Goal: Task Accomplishment & Management: Use online tool/utility

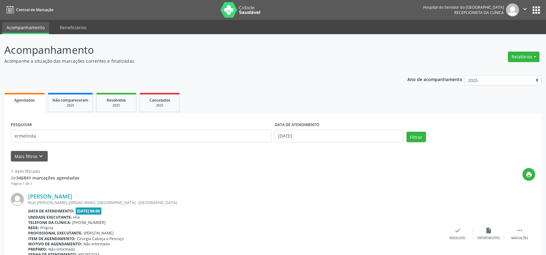
scroll to position [36, 0]
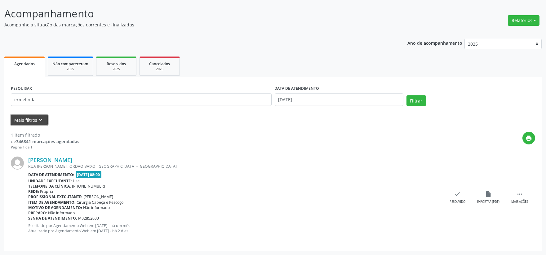
click at [32, 118] on button "Mais filtros keyboard_arrow_down" at bounding box center [29, 119] width 37 height 11
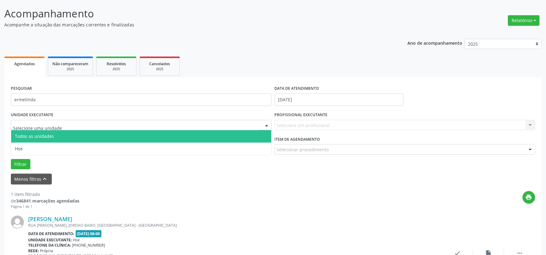
click at [63, 122] on input "text" at bounding box center [136, 128] width 246 height 12
click at [65, 140] on span "Todos as unidades" at bounding box center [141, 136] width 260 height 12
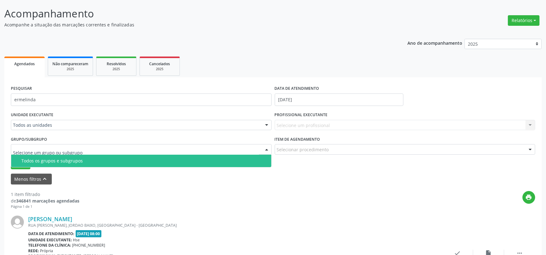
drag, startPoint x: 39, startPoint y: 148, endPoint x: 44, endPoint y: 139, distance: 9.7
click at [46, 134] on label "Grupo/Subgrupo" at bounding box center [29, 139] width 36 height 10
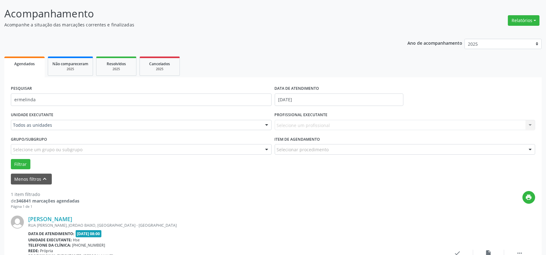
click at [53, 118] on div "UNIDADE EXECUTANTE Todos as unidades Todos as unidades Hse Nenhum resultado enc…" at bounding box center [141, 122] width 264 height 24
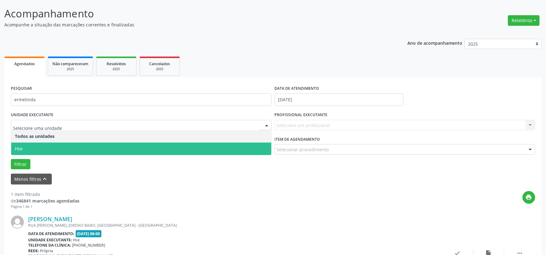
click at [77, 147] on span "Hse" at bounding box center [141, 148] width 260 height 12
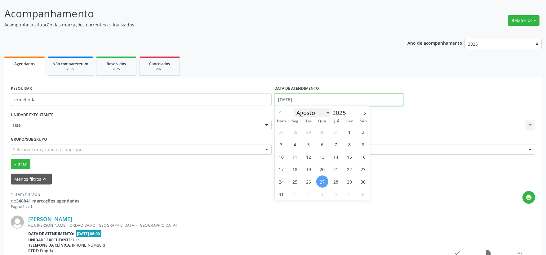
click at [301, 101] on input "[DATE]" at bounding box center [339, 99] width 129 height 12
click at [321, 181] on span "27" at bounding box center [322, 181] width 12 height 12
type input "[DATE]"
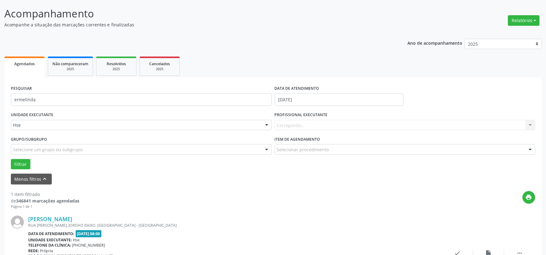
drag, startPoint x: 287, startPoint y: 123, endPoint x: 288, endPoint y: 126, distance: 3.7
click at [288, 126] on div "Carregando... Nenhum resultado encontrado para: " " Não há nenhuma opção para s…" at bounding box center [405, 125] width 261 height 11
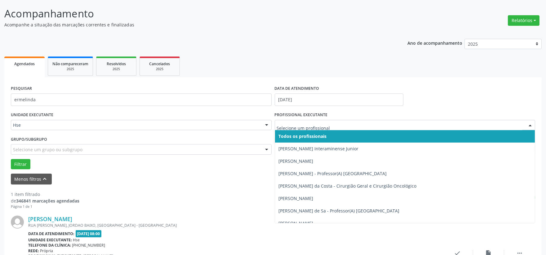
click at [529, 123] on div at bounding box center [529, 125] width 9 height 11
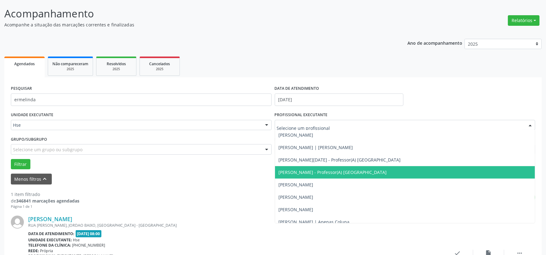
scroll to position [792, 0]
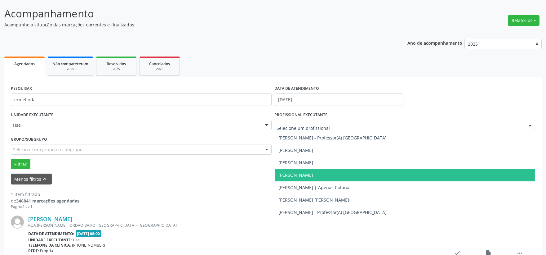
click at [284, 175] on span "[PERSON_NAME]" at bounding box center [296, 175] width 35 height 6
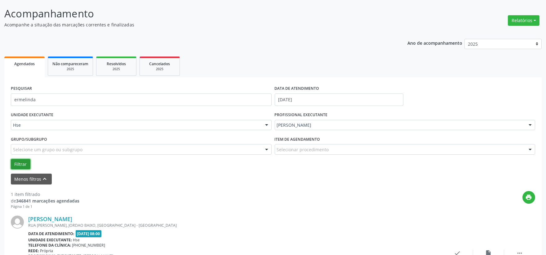
click at [20, 163] on button "Filtrar" at bounding box center [21, 164] width 20 height 11
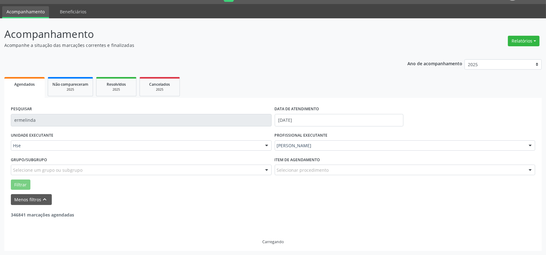
scroll to position [0, 0]
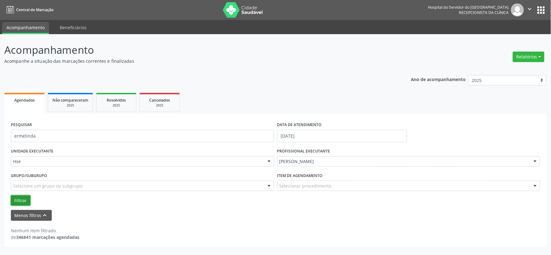
drag, startPoint x: 20, startPoint y: 197, endPoint x: 39, endPoint y: 196, distance: 18.9
click at [20, 197] on button "Filtrar" at bounding box center [21, 200] width 20 height 11
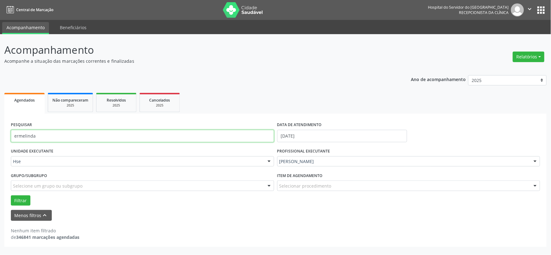
click at [35, 135] on input "ermelinda" at bounding box center [142, 136] width 263 height 12
type input "e"
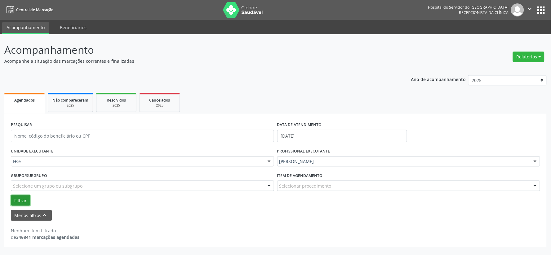
click at [20, 199] on button "Filtrar" at bounding box center [21, 200] width 20 height 11
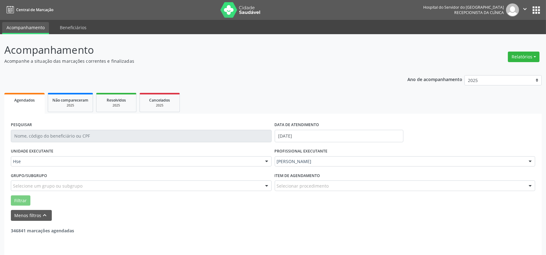
click at [36, 165] on div "Hse" at bounding box center [141, 161] width 261 height 11
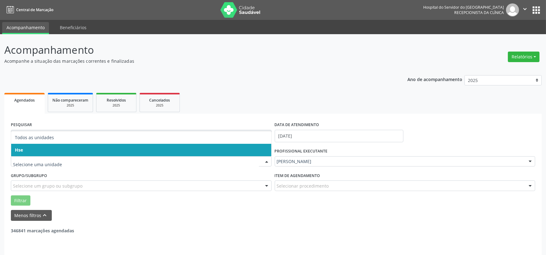
click at [42, 151] on span "Hse" at bounding box center [141, 150] width 260 height 12
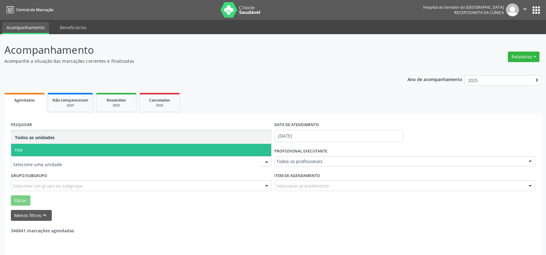
click at [43, 151] on span "Hse" at bounding box center [141, 150] width 260 height 12
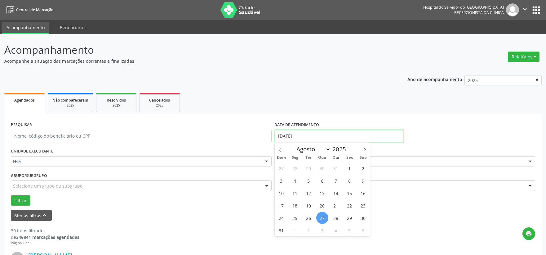
click at [306, 138] on input "[DATE]" at bounding box center [339, 136] width 129 height 12
click at [321, 217] on span "27" at bounding box center [322, 217] width 12 height 12
type input "[DATE]"
click at [321, 217] on span "27" at bounding box center [322, 217] width 12 height 12
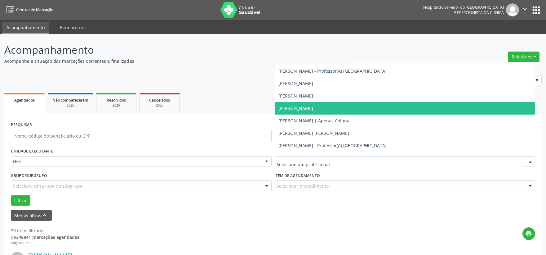
click at [292, 107] on span "[PERSON_NAME]" at bounding box center [296, 108] width 35 height 6
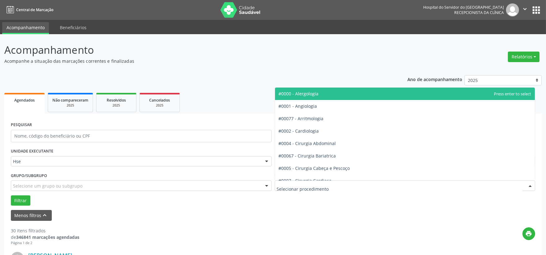
click at [528, 184] on div at bounding box center [529, 185] width 9 height 11
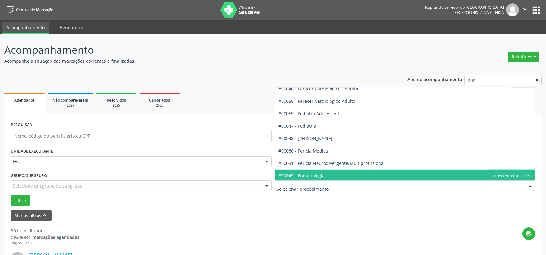
scroll to position [863, 0]
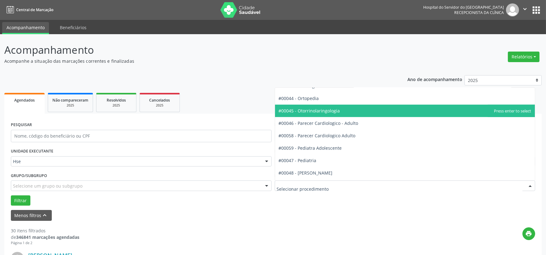
click at [307, 109] on span "#00045 - Otorrinolaringologia" at bounding box center [309, 111] width 61 height 6
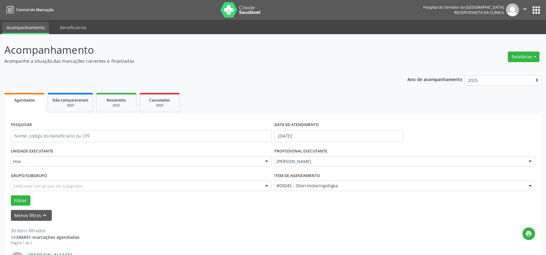
click at [18, 199] on button "Filtrar" at bounding box center [21, 200] width 20 height 11
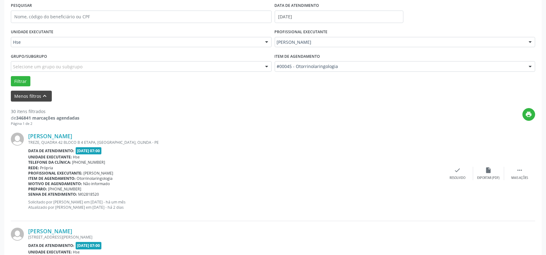
scroll to position [85, 0]
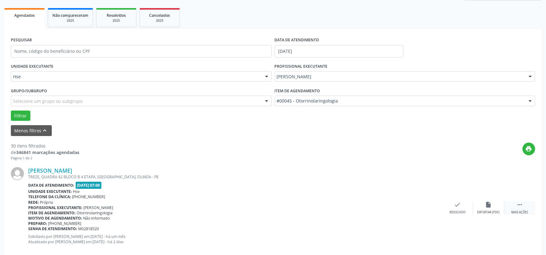
click at [518, 205] on icon "" at bounding box center [519, 204] width 7 height 7
click at [488, 202] on icon "alarm_off" at bounding box center [488, 204] width 7 height 7
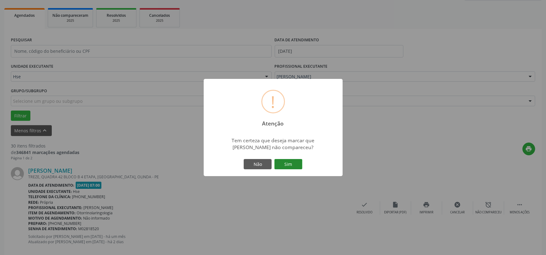
click at [289, 162] on button "Sim" at bounding box center [288, 164] width 28 height 11
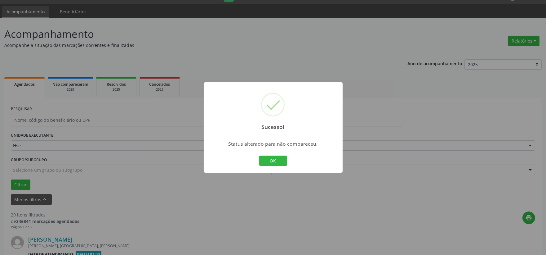
scroll to position [188, 0]
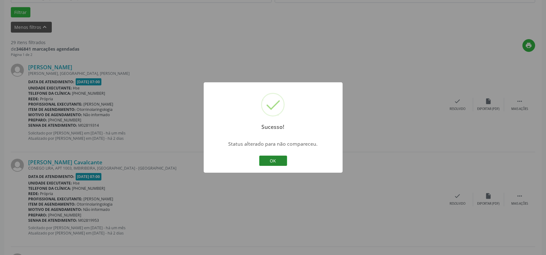
click at [271, 159] on button "OK" at bounding box center [273, 160] width 28 height 11
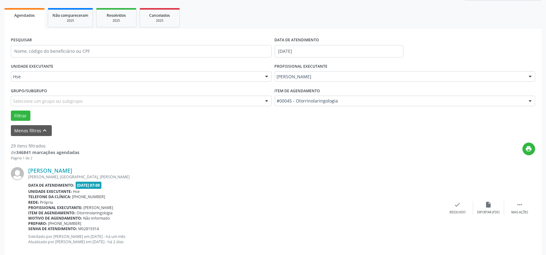
scroll to position [119, 0]
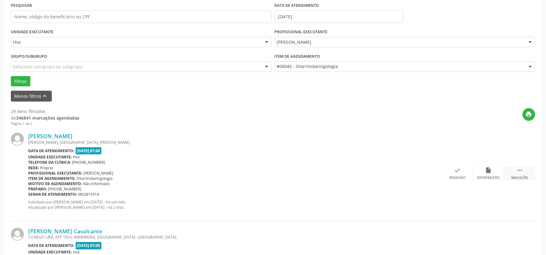
click at [520, 168] on icon "" at bounding box center [519, 169] width 7 height 7
click at [487, 169] on icon "alarm_off" at bounding box center [488, 169] width 7 height 7
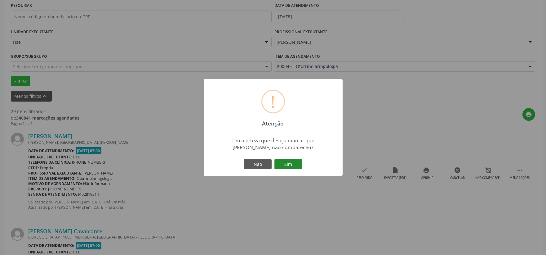
click at [288, 162] on button "Sim" at bounding box center [288, 164] width 28 height 11
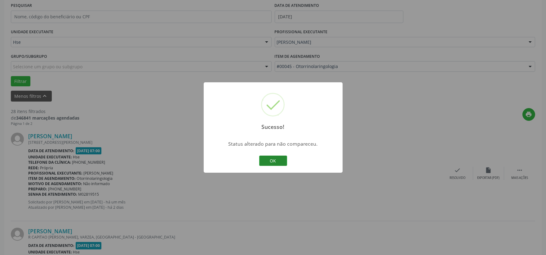
click at [272, 158] on button "OK" at bounding box center [273, 160] width 28 height 11
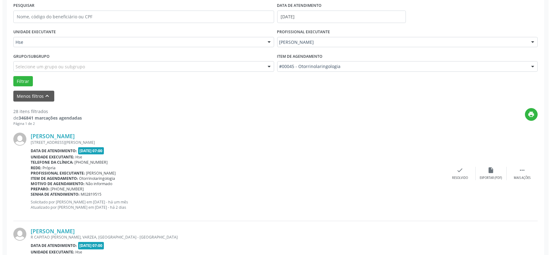
scroll to position [153, 0]
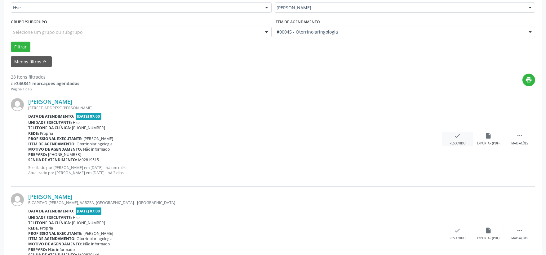
click at [456, 134] on icon "check" at bounding box center [457, 135] width 7 height 7
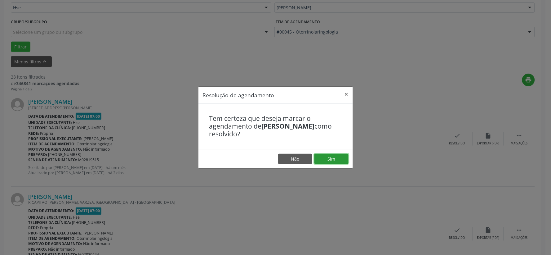
click at [330, 157] on button "Sim" at bounding box center [331, 158] width 34 height 11
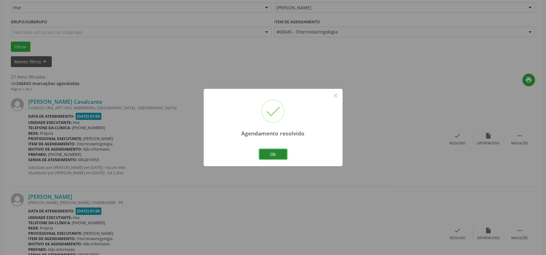
click at [272, 152] on button "Ok" at bounding box center [273, 154] width 28 height 11
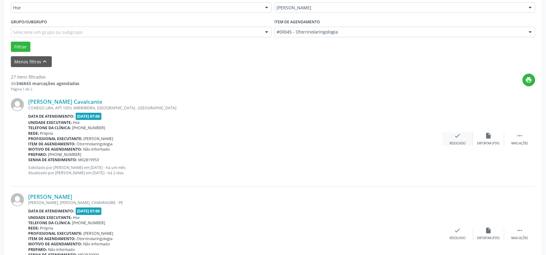
click at [457, 133] on icon "check" at bounding box center [457, 135] width 7 height 7
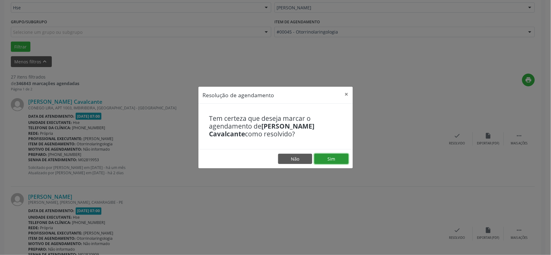
click at [330, 157] on button "Sim" at bounding box center [331, 158] width 34 height 11
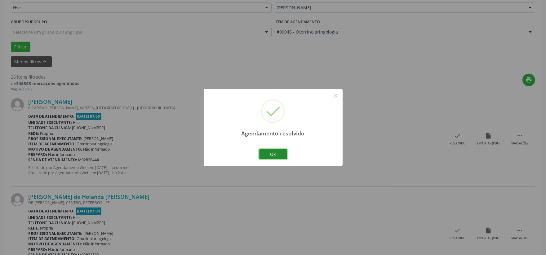
click at [272, 151] on button "Ok" at bounding box center [273, 154] width 28 height 11
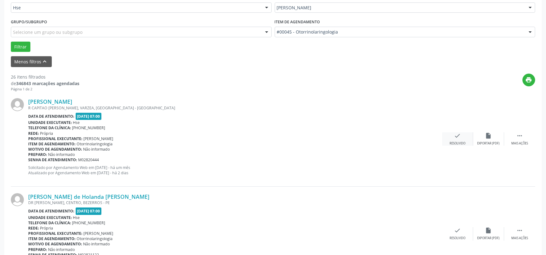
click at [457, 133] on icon "check" at bounding box center [457, 135] width 7 height 7
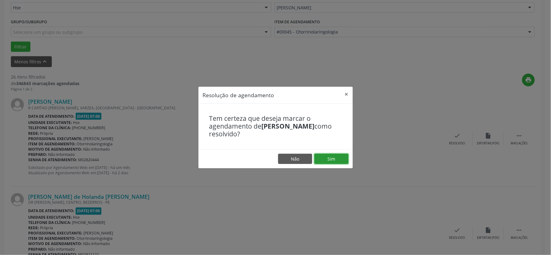
click at [329, 157] on button "Sim" at bounding box center [331, 158] width 34 height 11
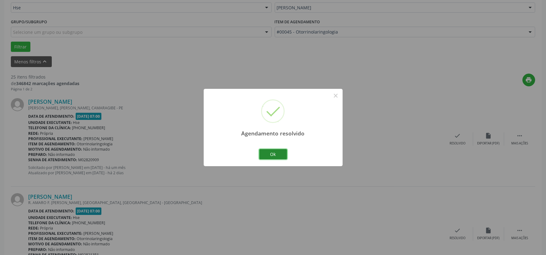
click at [272, 153] on button "Ok" at bounding box center [273, 154] width 28 height 11
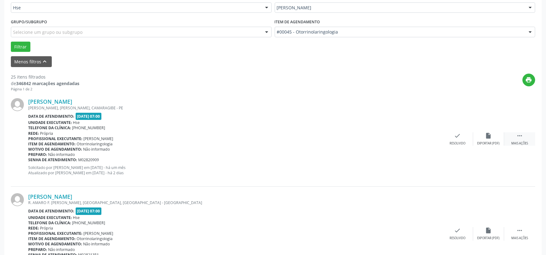
click at [518, 135] on icon "" at bounding box center [519, 135] width 7 height 7
click at [486, 134] on icon "alarm_off" at bounding box center [488, 135] width 7 height 7
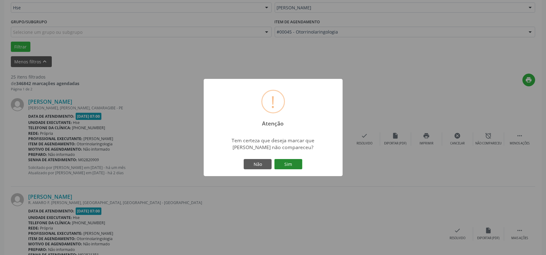
click at [285, 162] on button "Sim" at bounding box center [288, 164] width 28 height 11
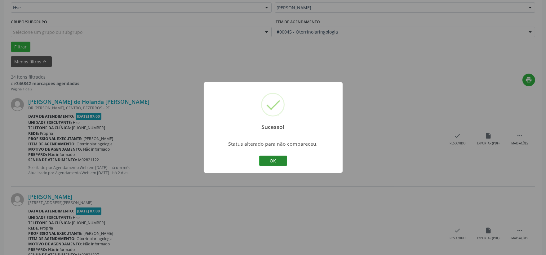
click at [272, 158] on button "OK" at bounding box center [273, 160] width 28 height 11
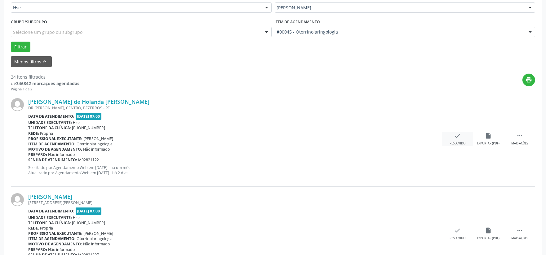
click at [456, 135] on icon "check" at bounding box center [457, 135] width 7 height 7
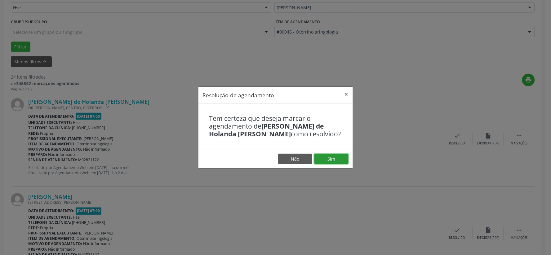
click at [330, 160] on button "Sim" at bounding box center [331, 158] width 34 height 11
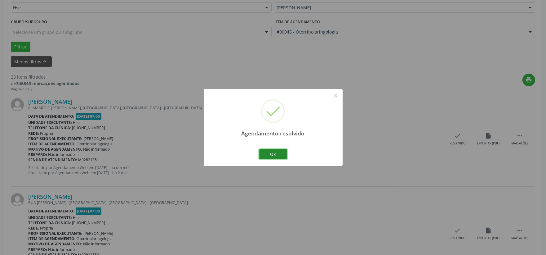
click at [273, 152] on button "Ok" at bounding box center [273, 154] width 28 height 11
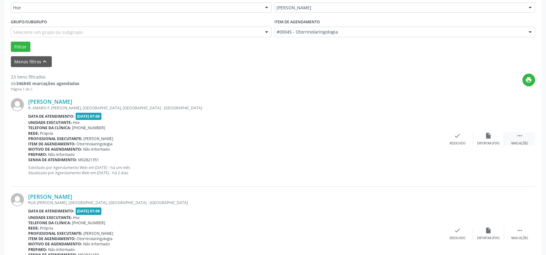
click at [519, 135] on icon "" at bounding box center [519, 135] width 7 height 7
click at [487, 135] on icon "alarm_off" at bounding box center [488, 135] width 7 height 7
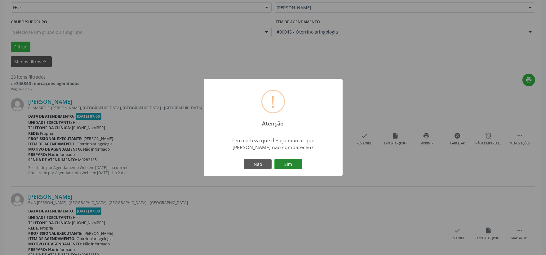
drag, startPoint x: 290, startPoint y: 163, endPoint x: 301, endPoint y: 162, distance: 11.0
click at [290, 163] on button "Sim" at bounding box center [288, 164] width 28 height 11
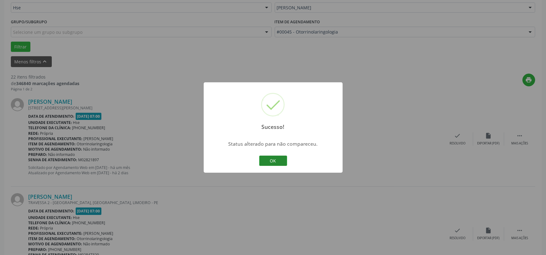
click at [273, 159] on button "OK" at bounding box center [273, 160] width 28 height 11
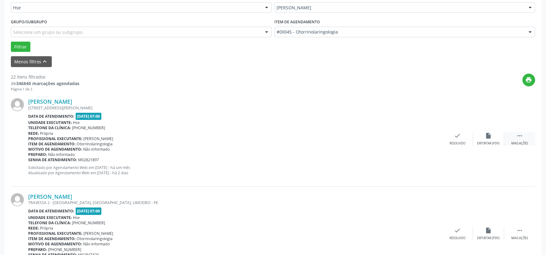
click at [518, 133] on icon "" at bounding box center [519, 135] width 7 height 7
click at [487, 134] on icon "alarm_off" at bounding box center [488, 135] width 7 height 7
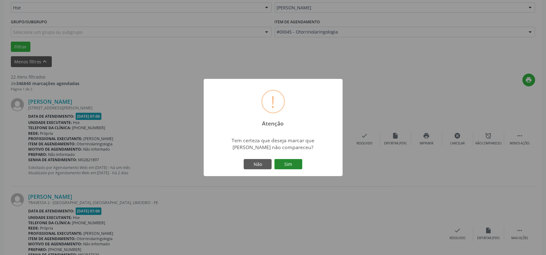
click at [290, 162] on button "Sim" at bounding box center [288, 164] width 28 height 11
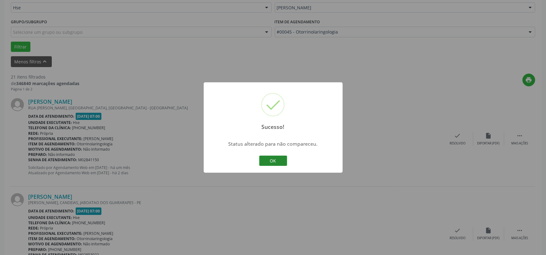
click at [272, 160] on button "OK" at bounding box center [273, 160] width 28 height 11
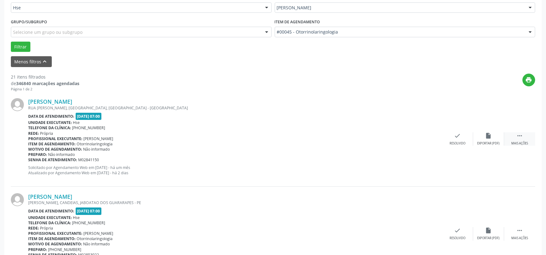
click at [519, 135] on icon "" at bounding box center [519, 135] width 7 height 7
click at [487, 134] on icon "alarm_off" at bounding box center [488, 135] width 7 height 7
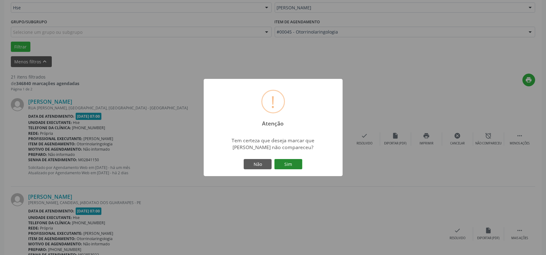
click at [286, 161] on button "Sim" at bounding box center [288, 164] width 28 height 11
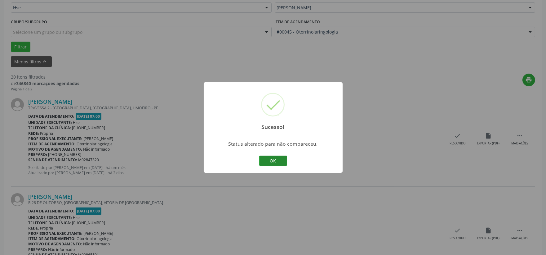
drag, startPoint x: 272, startPoint y: 157, endPoint x: 310, endPoint y: 153, distance: 38.0
click at [276, 157] on button "OK" at bounding box center [273, 160] width 28 height 11
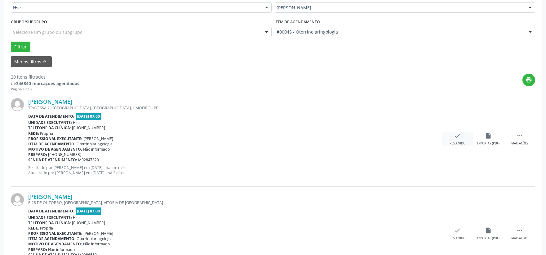
click at [458, 136] on icon "check" at bounding box center [457, 135] width 7 height 7
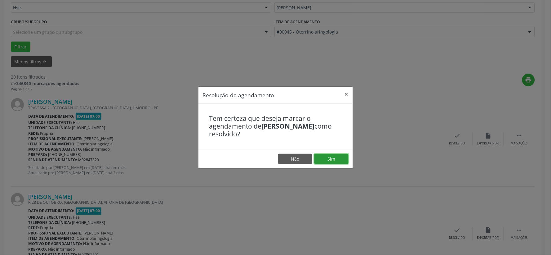
click at [331, 157] on button "Sim" at bounding box center [331, 158] width 34 height 11
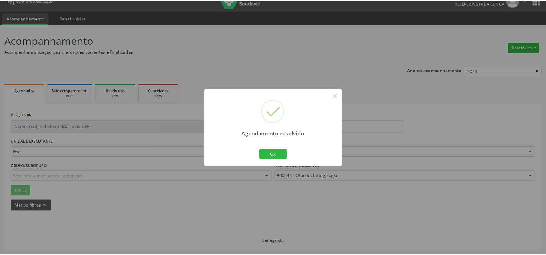
scroll to position [9, 0]
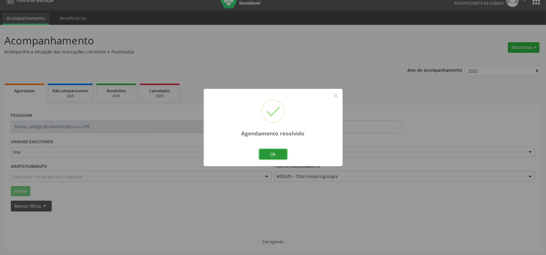
drag, startPoint x: 272, startPoint y: 151, endPoint x: 357, endPoint y: 153, distance: 85.0
click at [272, 151] on button "Ok" at bounding box center [273, 154] width 28 height 11
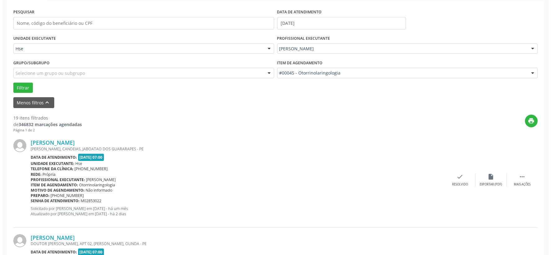
scroll to position [147, 0]
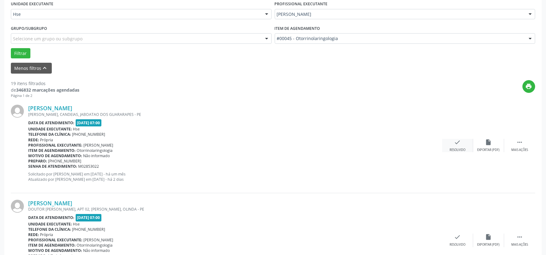
click at [456, 141] on icon "check" at bounding box center [457, 142] width 7 height 7
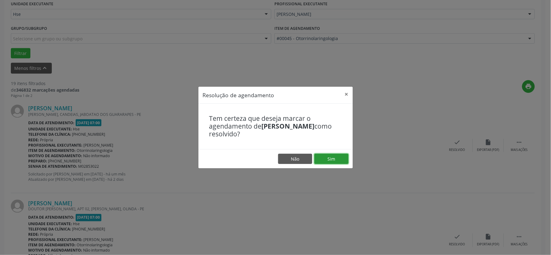
click at [332, 156] on button "Sim" at bounding box center [331, 158] width 34 height 11
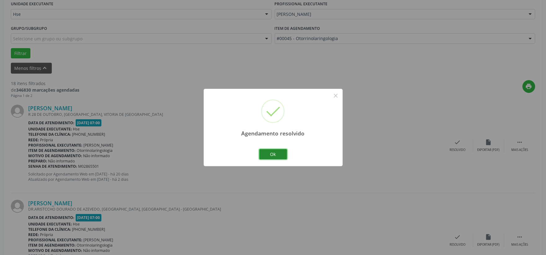
click at [271, 152] on button "Ok" at bounding box center [273, 154] width 28 height 11
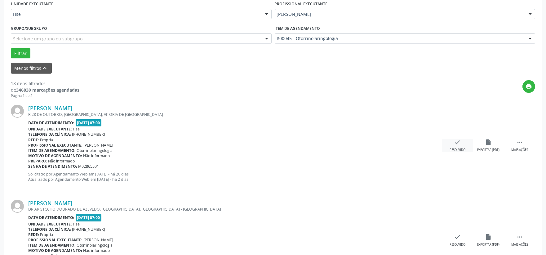
click at [455, 140] on icon "check" at bounding box center [457, 142] width 7 height 7
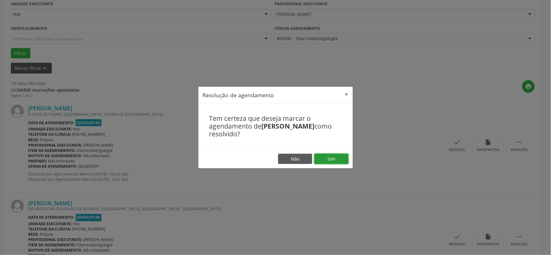
click at [330, 157] on button "Sim" at bounding box center [331, 158] width 34 height 11
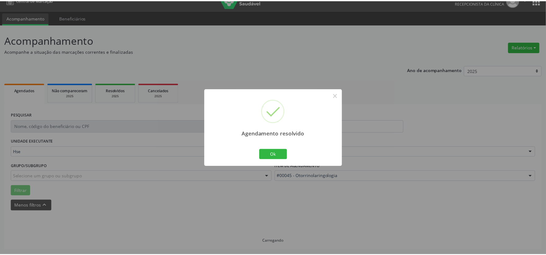
scroll to position [9, 0]
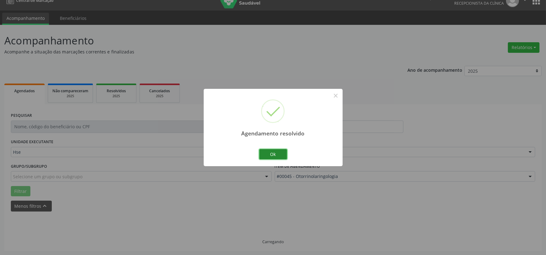
click at [273, 152] on button "Ok" at bounding box center [273, 154] width 28 height 11
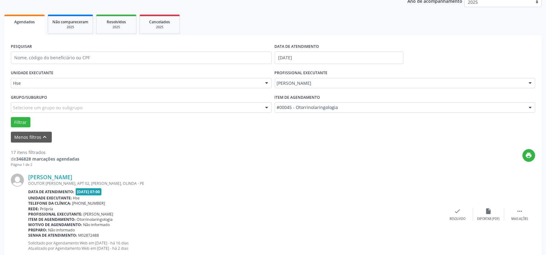
scroll to position [181, 0]
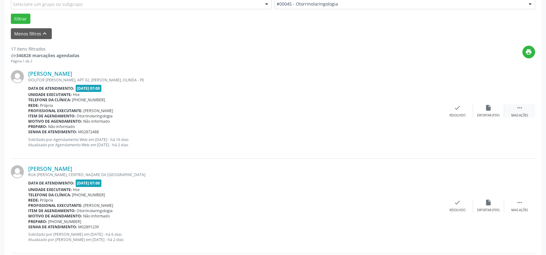
click at [519, 106] on icon "" at bounding box center [519, 107] width 7 height 7
click at [488, 106] on icon "alarm_off" at bounding box center [488, 107] width 7 height 7
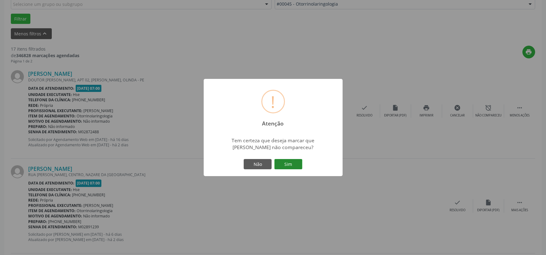
click at [287, 162] on button "Sim" at bounding box center [288, 164] width 28 height 11
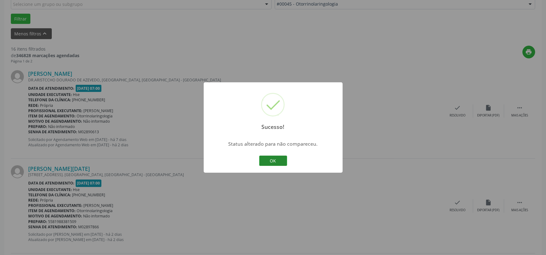
click at [272, 155] on button "OK" at bounding box center [273, 160] width 28 height 11
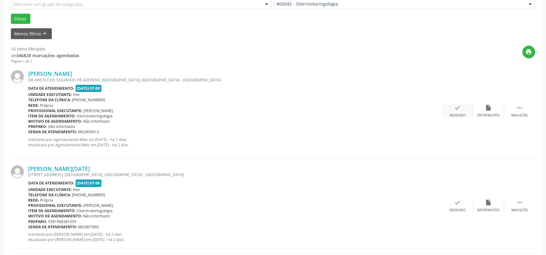
click at [457, 107] on icon "check" at bounding box center [457, 107] width 7 height 7
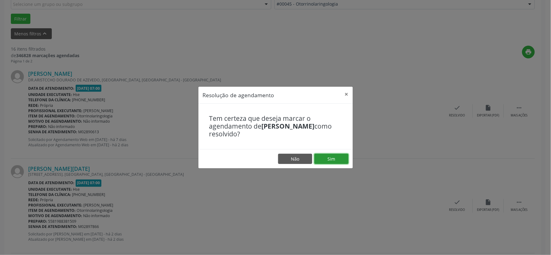
click at [330, 157] on button "Sim" at bounding box center [331, 158] width 34 height 11
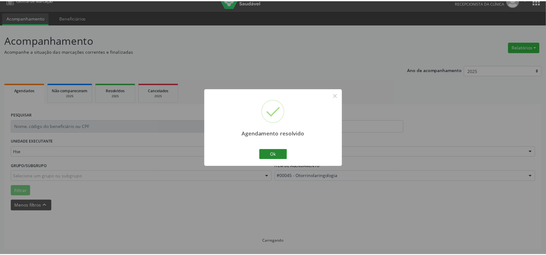
scroll to position [9, 0]
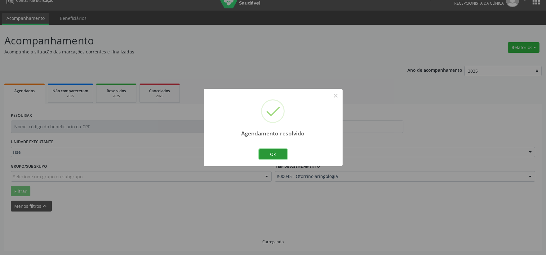
drag, startPoint x: 273, startPoint y: 152, endPoint x: 305, endPoint y: 147, distance: 32.0
click at [274, 152] on button "Ok" at bounding box center [273, 154] width 28 height 11
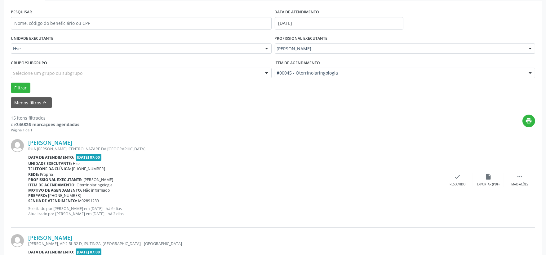
scroll to position [181, 0]
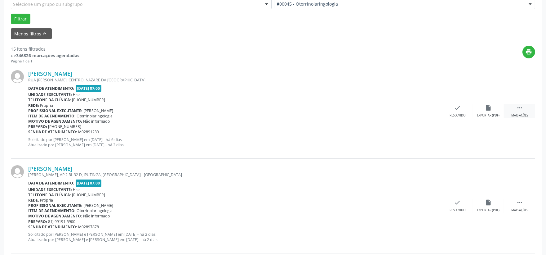
click at [522, 107] on icon "" at bounding box center [519, 107] width 7 height 7
click at [489, 105] on icon "alarm_off" at bounding box center [488, 107] width 7 height 7
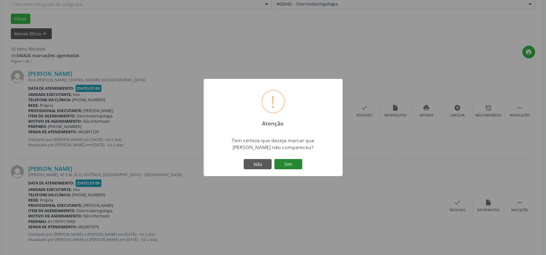
click at [289, 162] on button "Sim" at bounding box center [288, 164] width 28 height 11
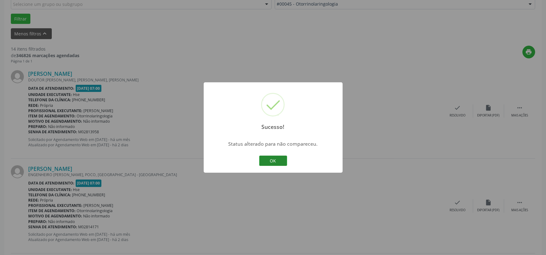
click at [274, 158] on button "OK" at bounding box center [273, 160] width 28 height 11
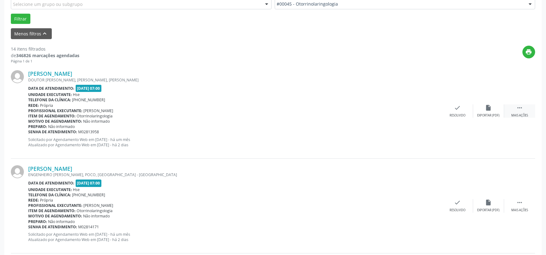
click at [521, 104] on icon "" at bounding box center [519, 107] width 7 height 7
click at [488, 105] on icon "alarm_off" at bounding box center [488, 107] width 7 height 7
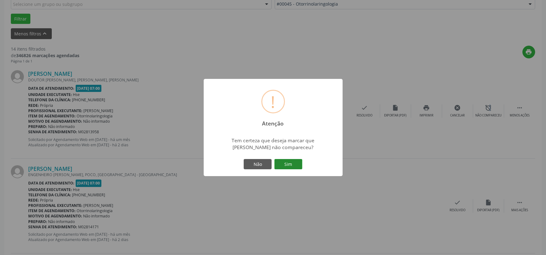
click at [290, 163] on button "Sim" at bounding box center [288, 164] width 28 height 11
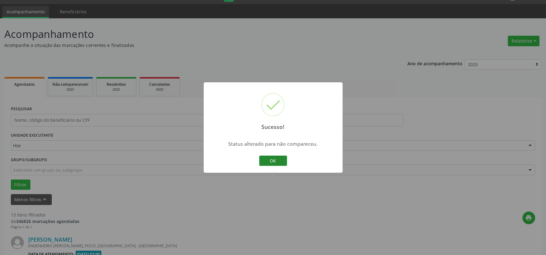
scroll to position [147, 0]
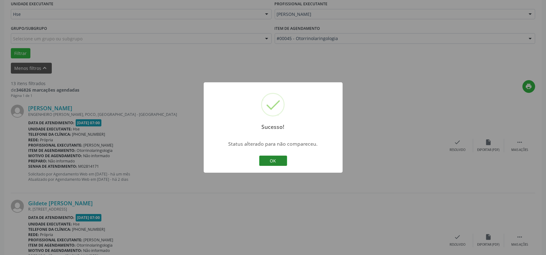
click at [274, 157] on button "OK" at bounding box center [273, 160] width 28 height 11
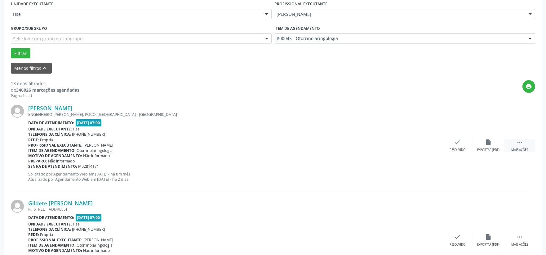
click at [520, 140] on icon "" at bounding box center [519, 142] width 7 height 7
click at [487, 140] on icon "alarm_off" at bounding box center [488, 142] width 7 height 7
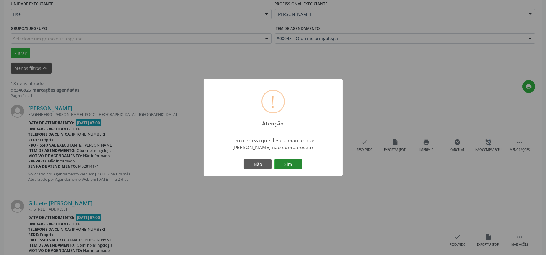
click at [291, 163] on button "Sim" at bounding box center [288, 164] width 28 height 11
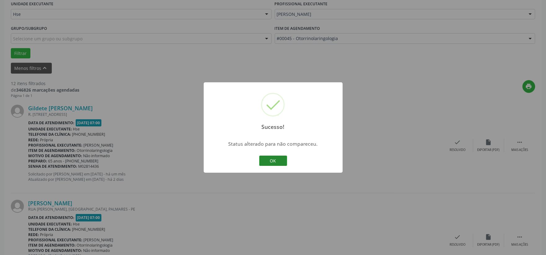
click at [271, 160] on button "OK" at bounding box center [273, 160] width 28 height 11
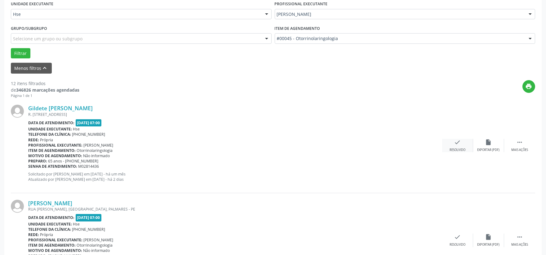
click at [457, 141] on icon "check" at bounding box center [457, 142] width 7 height 7
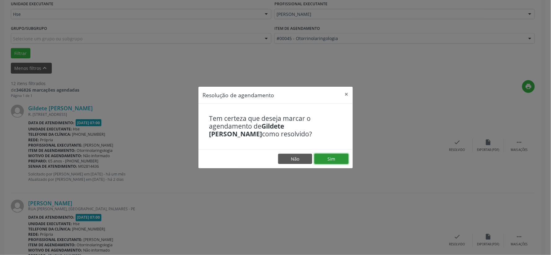
click at [330, 157] on button "Sim" at bounding box center [331, 158] width 34 height 11
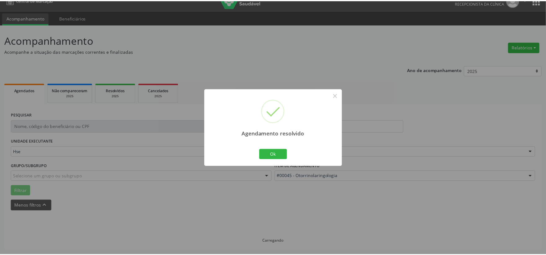
scroll to position [9, 0]
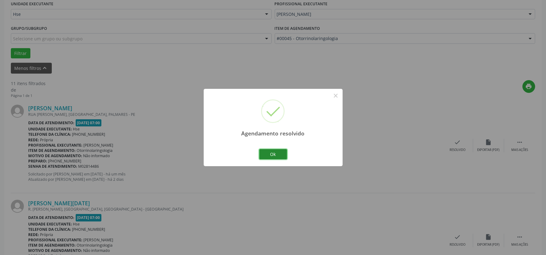
click at [274, 152] on button "Ok" at bounding box center [273, 154] width 28 height 11
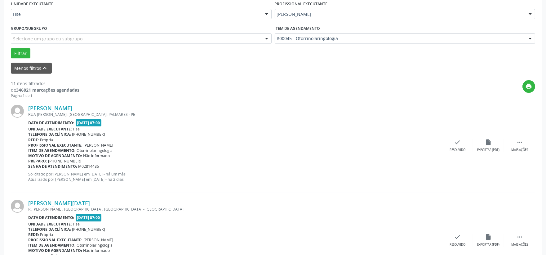
scroll to position [181, 0]
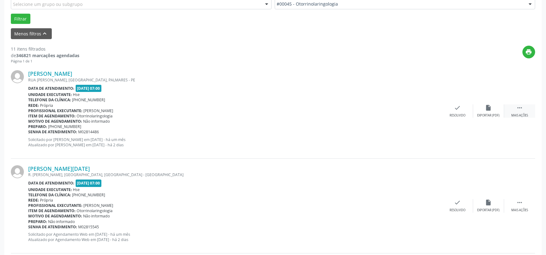
click at [520, 106] on icon "" at bounding box center [519, 107] width 7 height 7
click at [488, 104] on icon "alarm_off" at bounding box center [488, 107] width 7 height 7
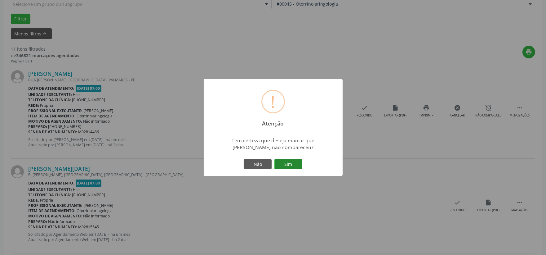
click at [288, 162] on button "Sim" at bounding box center [288, 164] width 28 height 11
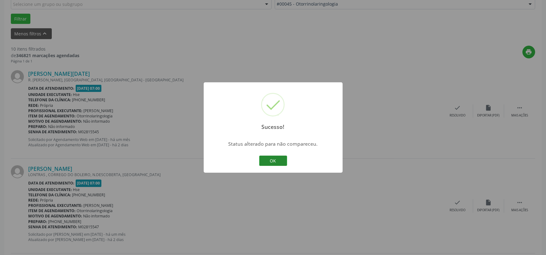
click at [274, 157] on button "OK" at bounding box center [273, 160] width 28 height 11
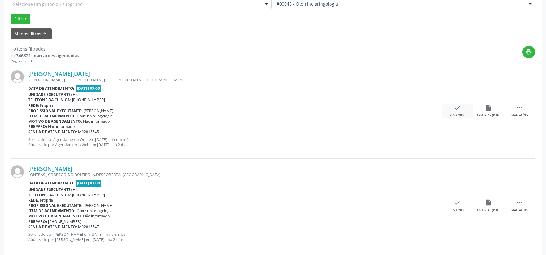
click at [456, 106] on icon "check" at bounding box center [457, 107] width 7 height 7
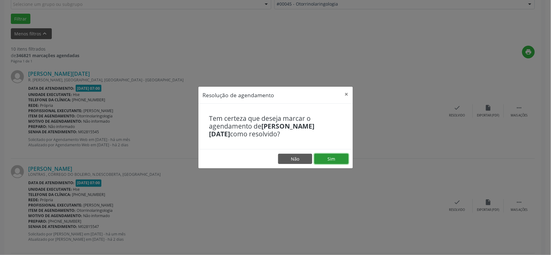
click at [332, 155] on button "Sim" at bounding box center [331, 158] width 34 height 11
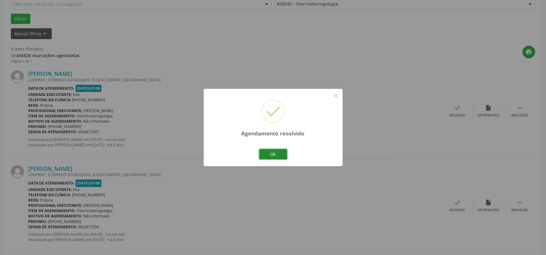
click at [275, 152] on button "Ok" at bounding box center [273, 154] width 28 height 11
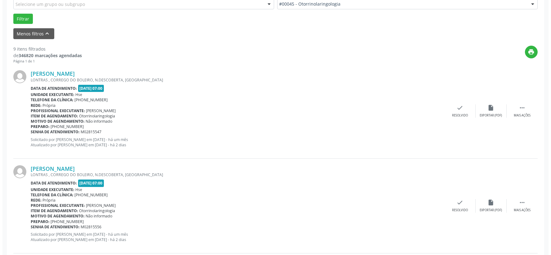
scroll to position [147, 0]
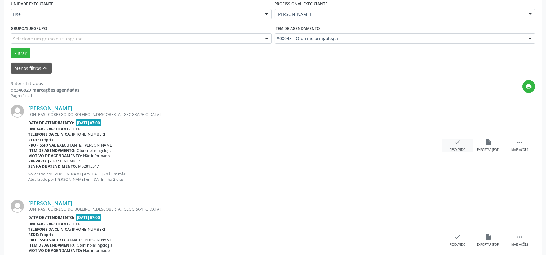
click at [457, 140] on icon "check" at bounding box center [457, 142] width 7 height 7
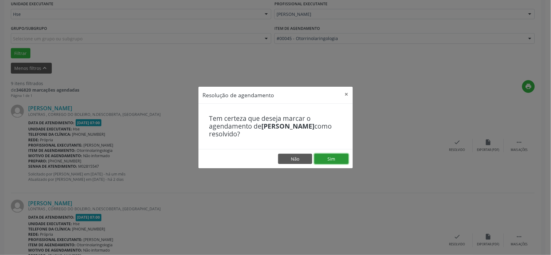
click at [330, 155] on button "Sim" at bounding box center [331, 158] width 34 height 11
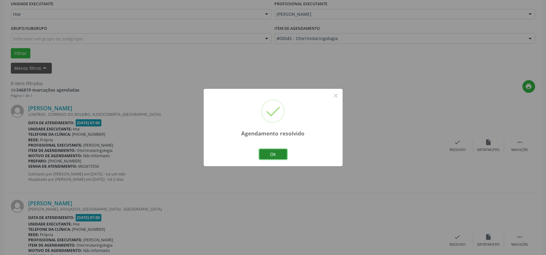
click at [273, 153] on button "Ok" at bounding box center [273, 154] width 28 height 11
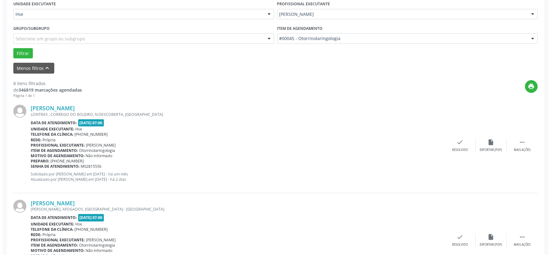
scroll to position [181, 0]
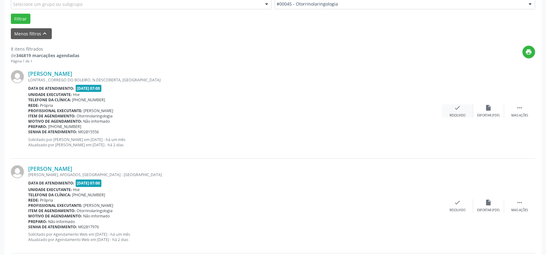
click at [456, 106] on icon "check" at bounding box center [457, 107] width 7 height 7
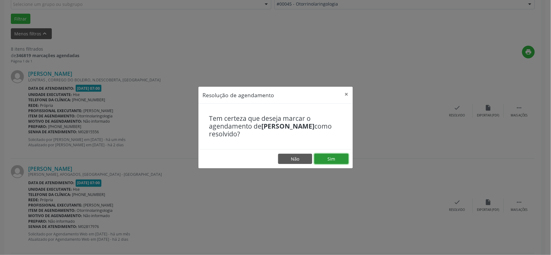
click at [329, 157] on button "Sim" at bounding box center [331, 158] width 34 height 11
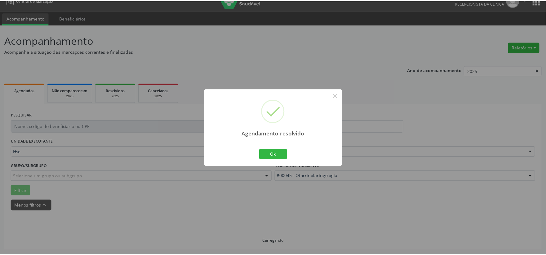
scroll to position [9, 0]
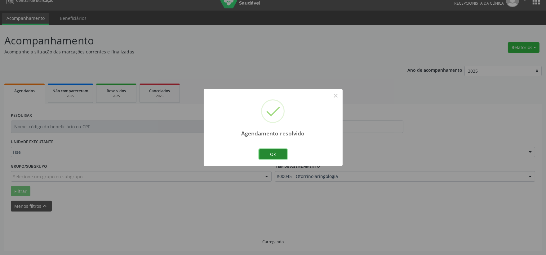
drag, startPoint x: 270, startPoint y: 153, endPoint x: 290, endPoint y: 156, distance: 19.8
click at [270, 153] on button "Ok" at bounding box center [273, 154] width 28 height 11
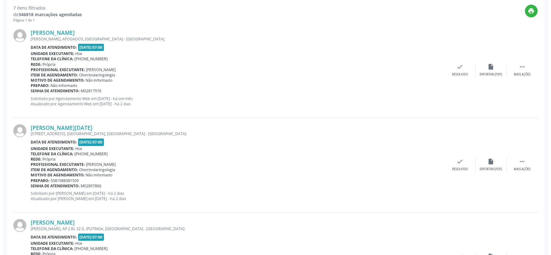
scroll to position [153, 0]
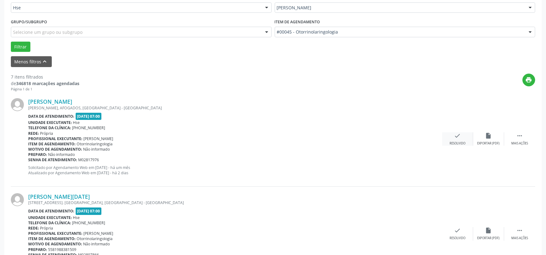
click at [456, 135] on icon "check" at bounding box center [457, 135] width 7 height 7
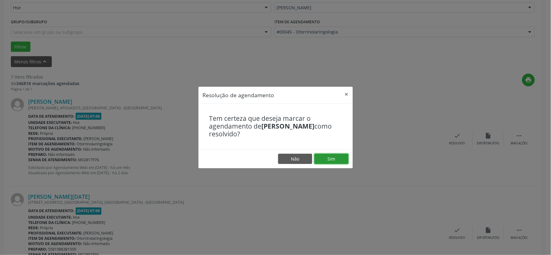
click at [329, 160] on button "Sim" at bounding box center [331, 158] width 34 height 11
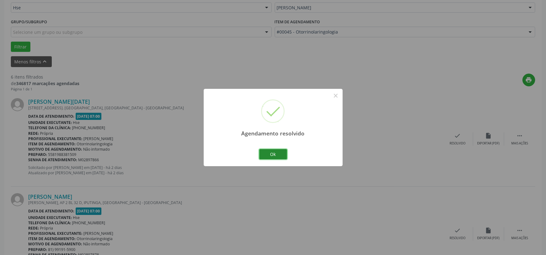
click at [271, 149] on button "Ok" at bounding box center [273, 154] width 28 height 11
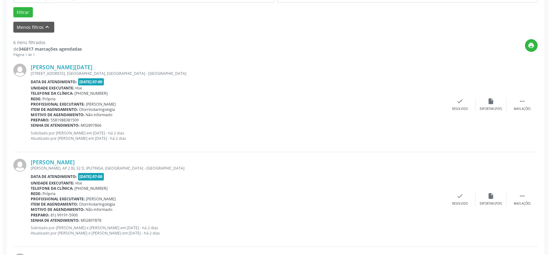
scroll to position [222, 0]
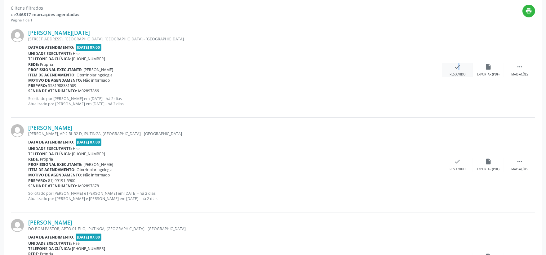
click at [455, 65] on icon "check" at bounding box center [457, 66] width 7 height 7
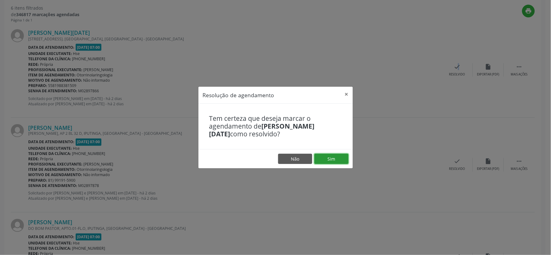
click at [329, 158] on button "Sim" at bounding box center [331, 158] width 34 height 11
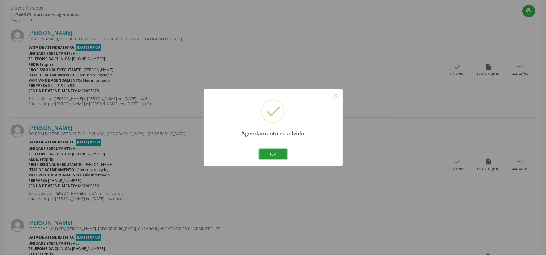
drag, startPoint x: 272, startPoint y: 153, endPoint x: 303, endPoint y: 144, distance: 31.9
click at [273, 152] on button "Ok" at bounding box center [273, 154] width 28 height 11
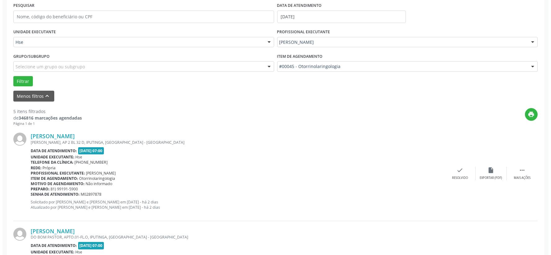
scroll to position [153, 0]
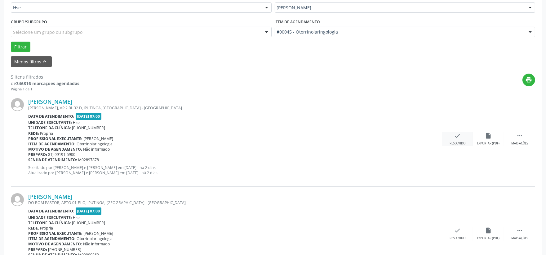
click at [456, 134] on icon "check" at bounding box center [457, 135] width 7 height 7
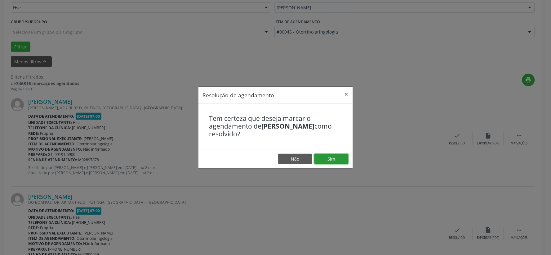
click at [332, 158] on button "Sim" at bounding box center [331, 158] width 34 height 11
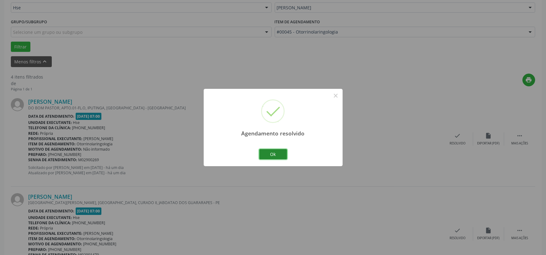
drag, startPoint x: 271, startPoint y: 151, endPoint x: 277, endPoint y: 152, distance: 6.2
click at [271, 151] on button "Ok" at bounding box center [273, 154] width 28 height 11
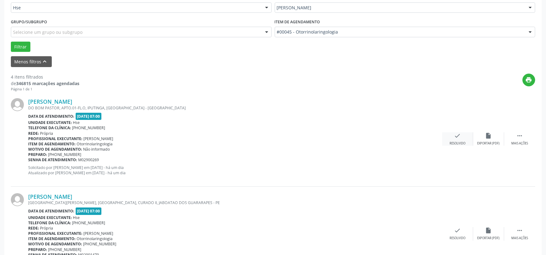
click at [456, 135] on icon "check" at bounding box center [457, 135] width 7 height 7
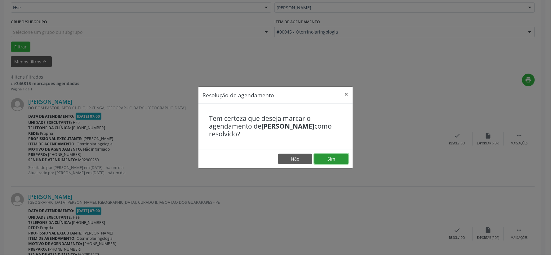
click at [330, 157] on button "Sim" at bounding box center [331, 158] width 34 height 11
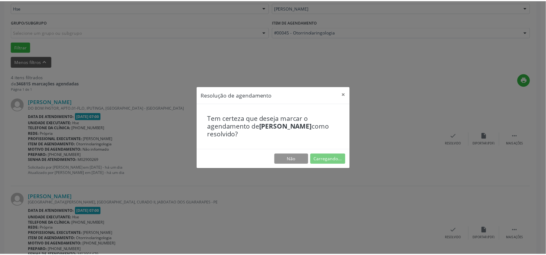
scroll to position [9, 0]
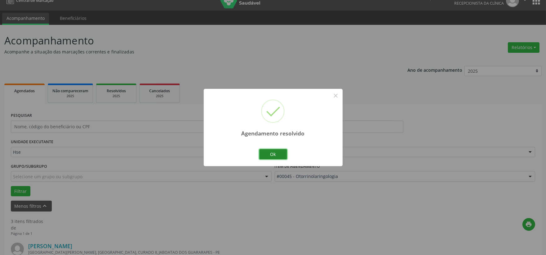
click at [274, 154] on button "Ok" at bounding box center [273, 154] width 28 height 11
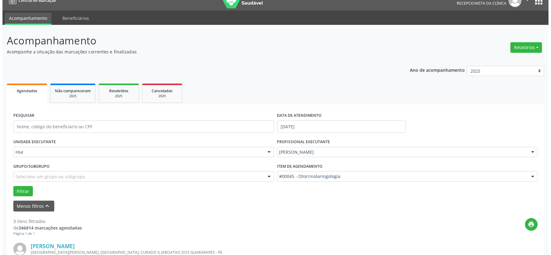
scroll to position [147, 0]
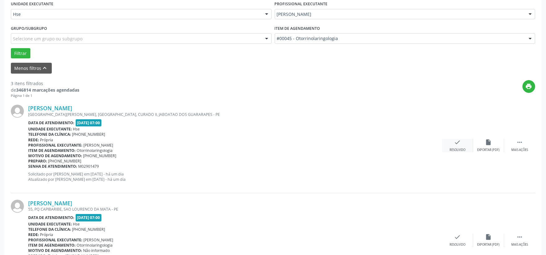
click at [459, 139] on icon "check" at bounding box center [457, 142] width 7 height 7
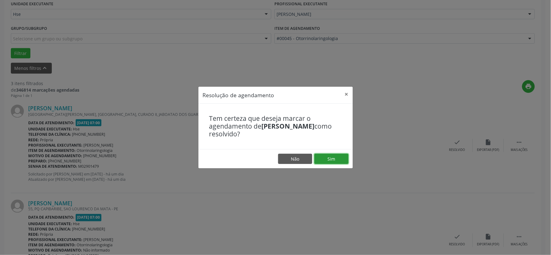
click at [330, 155] on button "Sim" at bounding box center [331, 158] width 34 height 11
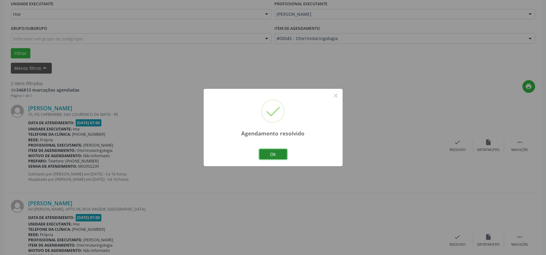
click at [273, 151] on button "Ok" at bounding box center [273, 154] width 28 height 11
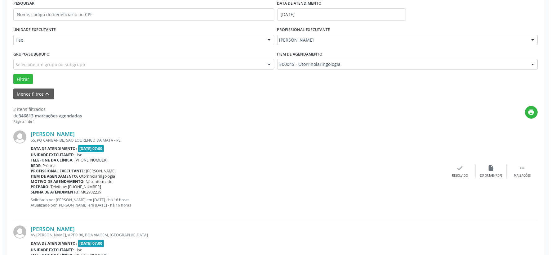
scroll to position [190, 0]
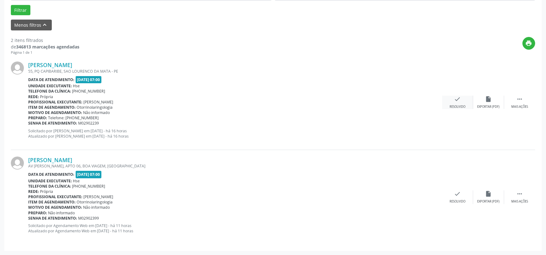
click at [454, 97] on icon "check" at bounding box center [457, 98] width 7 height 7
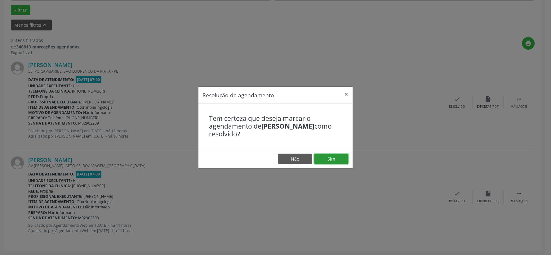
click at [331, 157] on button "Sim" at bounding box center [331, 158] width 34 height 11
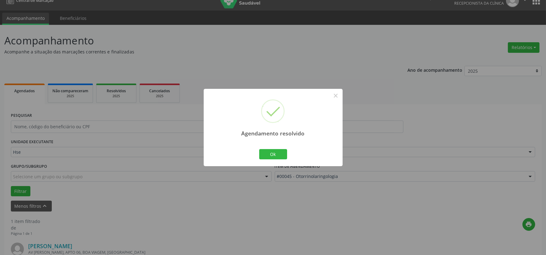
scroll to position [95, 0]
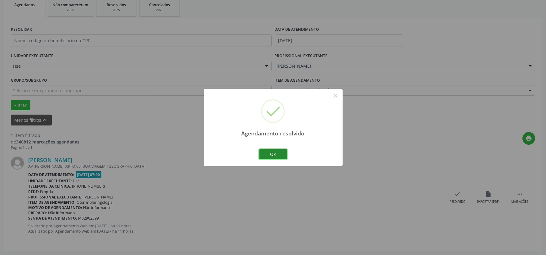
click at [271, 152] on button "Ok" at bounding box center [273, 154] width 28 height 11
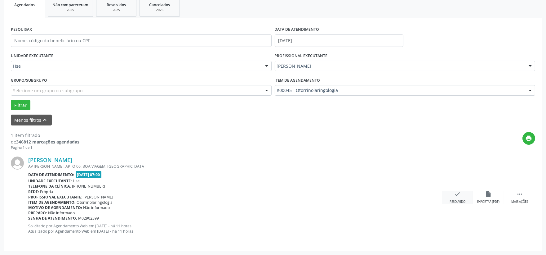
click at [459, 194] on icon "check" at bounding box center [457, 193] width 7 height 7
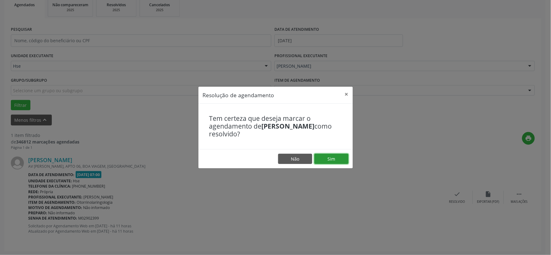
click at [332, 157] on button "Sim" at bounding box center [331, 158] width 34 height 11
click at [343, 92] on button "×" at bounding box center [346, 93] width 12 height 15
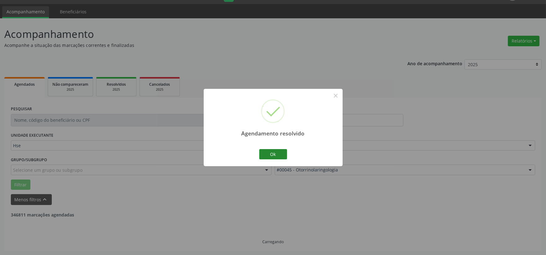
scroll to position [0, 0]
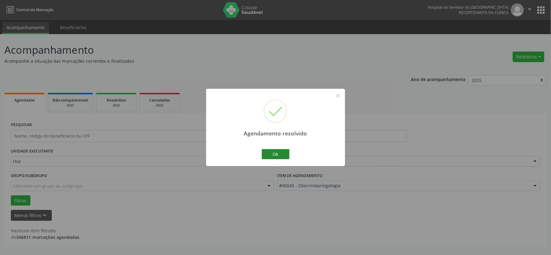
click at [275, 153] on button "Ok" at bounding box center [276, 154] width 28 height 11
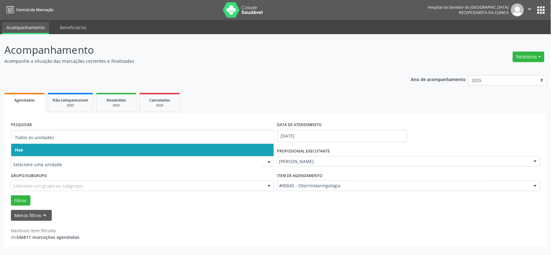
click at [53, 154] on span "Hse" at bounding box center [142, 150] width 263 height 12
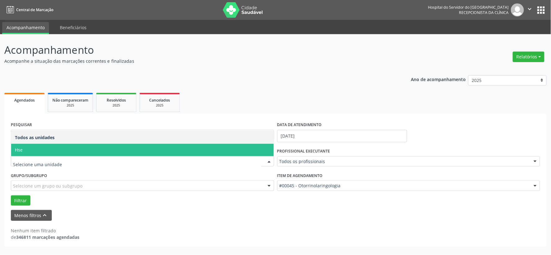
drag, startPoint x: 60, startPoint y: 151, endPoint x: 51, endPoint y: 166, distance: 17.5
click at [61, 152] on span "Hse" at bounding box center [142, 150] width 263 height 12
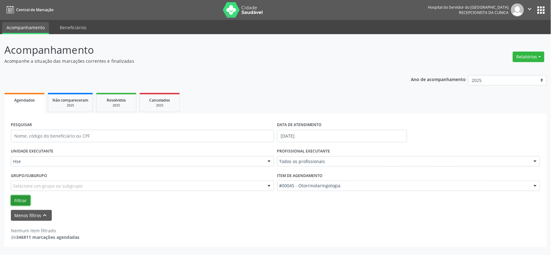
click at [23, 197] on button "Filtrar" at bounding box center [21, 200] width 20 height 11
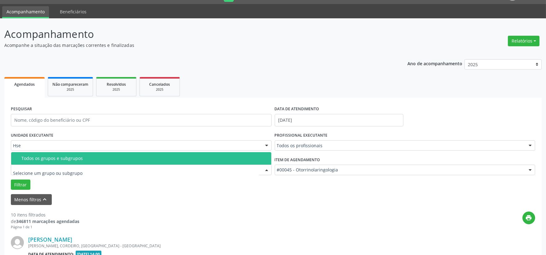
drag, startPoint x: 234, startPoint y: 169, endPoint x: 157, endPoint y: 214, distance: 89.3
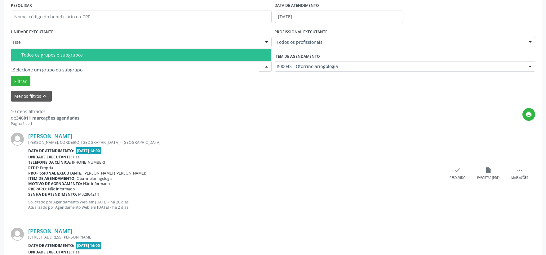
scroll to position [50, 0]
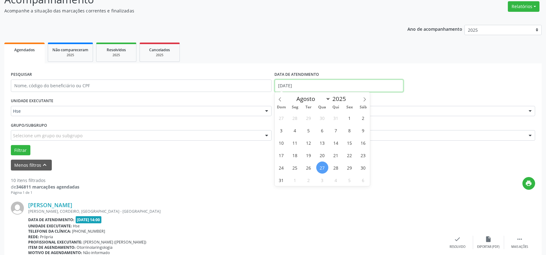
click at [308, 83] on input "[DATE]" at bounding box center [339, 85] width 129 height 12
click at [322, 167] on span "27" at bounding box center [322, 167] width 12 height 12
type input "[DATE]"
click at [321, 169] on span "27" at bounding box center [322, 167] width 12 height 12
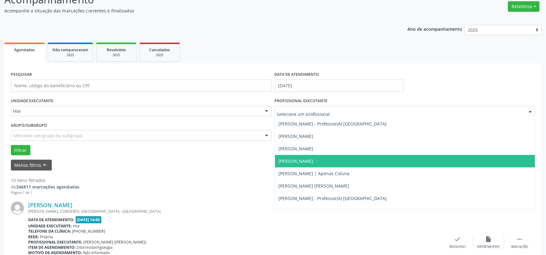
click at [529, 109] on div at bounding box center [529, 111] width 9 height 11
click at [287, 162] on span "[PERSON_NAME]" at bounding box center [296, 161] width 35 height 6
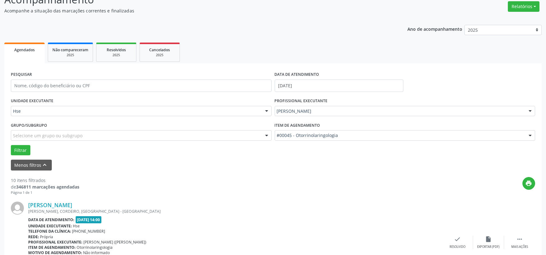
click at [288, 162] on form "PESQUISAR DATA DE ATENDIMENTO [DATE] UNIDADE EXECUTANTE Hse Todos as unidades H…" at bounding box center [273, 120] width 524 height 100
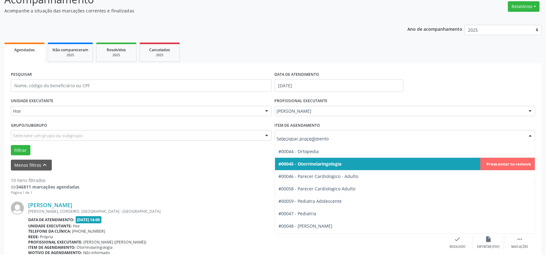
click at [323, 162] on span "#00045 - Otorrinolaringologia" at bounding box center [310, 164] width 63 height 6
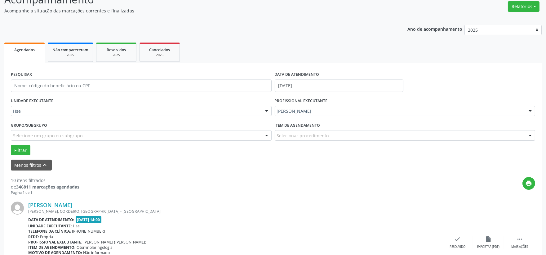
click at [324, 162] on form "PESQUISAR DATA DE ATENDIMENTO [DATE] UNIDADE EXECUTANTE Hse Todos as unidades H…" at bounding box center [273, 120] width 524 height 100
click at [20, 147] on button "Filtrar" at bounding box center [21, 150] width 20 height 11
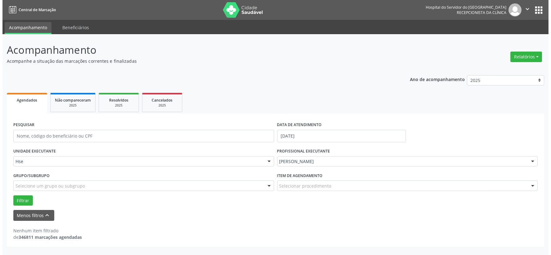
scroll to position [0, 0]
